Goal: Find contact information: Find contact information

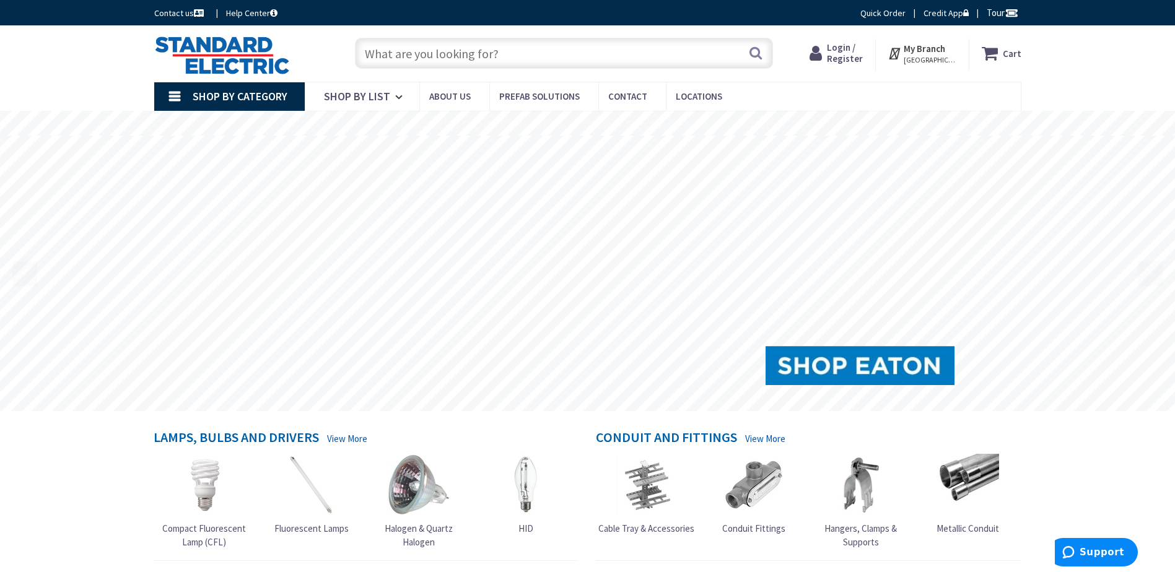
click at [518, 60] on input "text" at bounding box center [564, 53] width 418 height 31
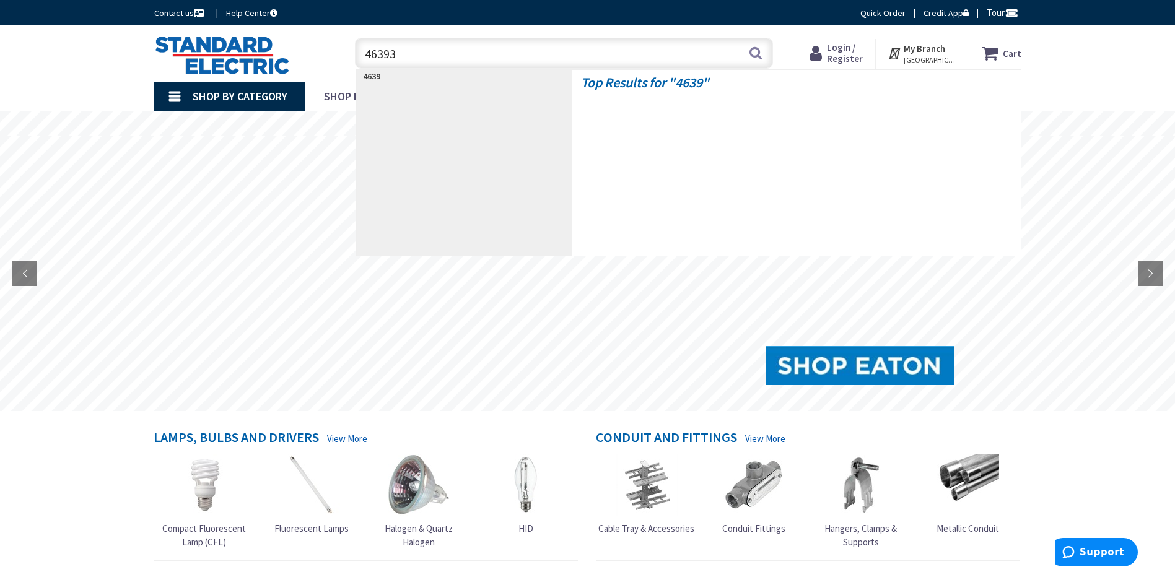
type input "463937"
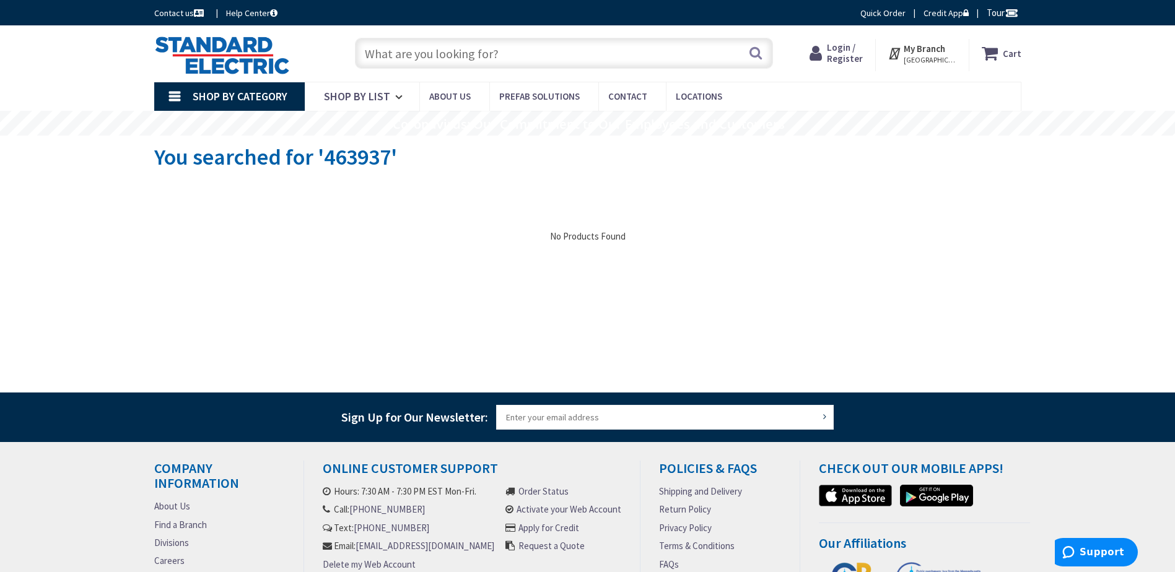
click at [386, 552] on link "[EMAIL_ADDRESS][DOMAIN_NAME]" at bounding box center [424, 545] width 139 height 13
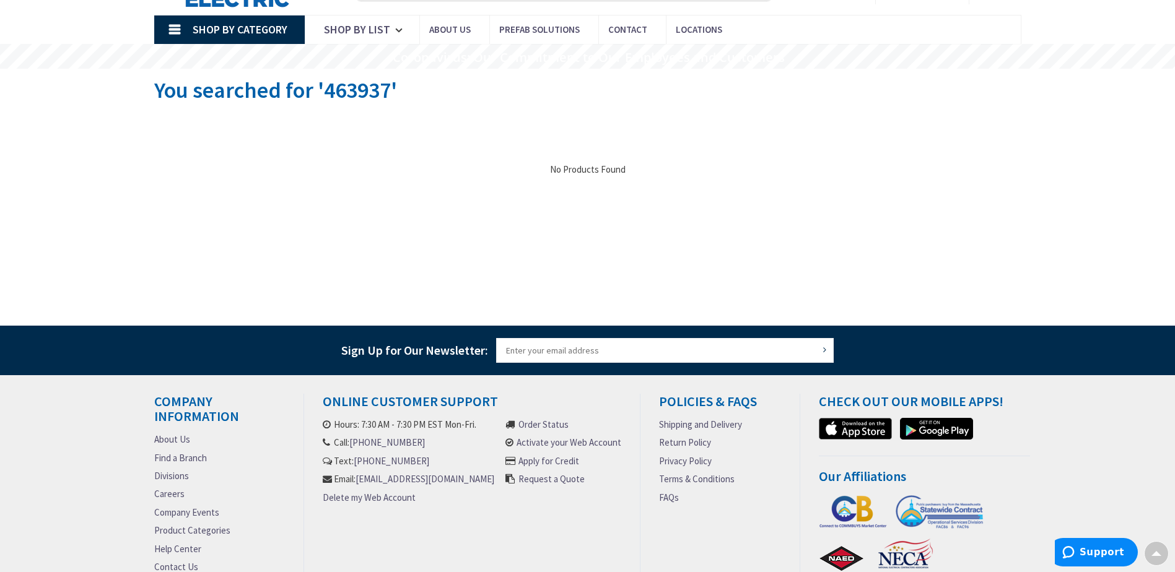
drag, startPoint x: 481, startPoint y: 564, endPoint x: 1173, endPoint y: 15, distance: 883.2
click at [318, 492] on div "Online Customer Support Hours: 7:30 AM - 7:30 PM EST Mon-Fri. Call: [PHONE_NUMB…" at bounding box center [472, 498] width 336 height 208
copy link "[EMAIL_ADDRESS][DOMAIN_NAME]"
